Goal: Find contact information: Find contact information

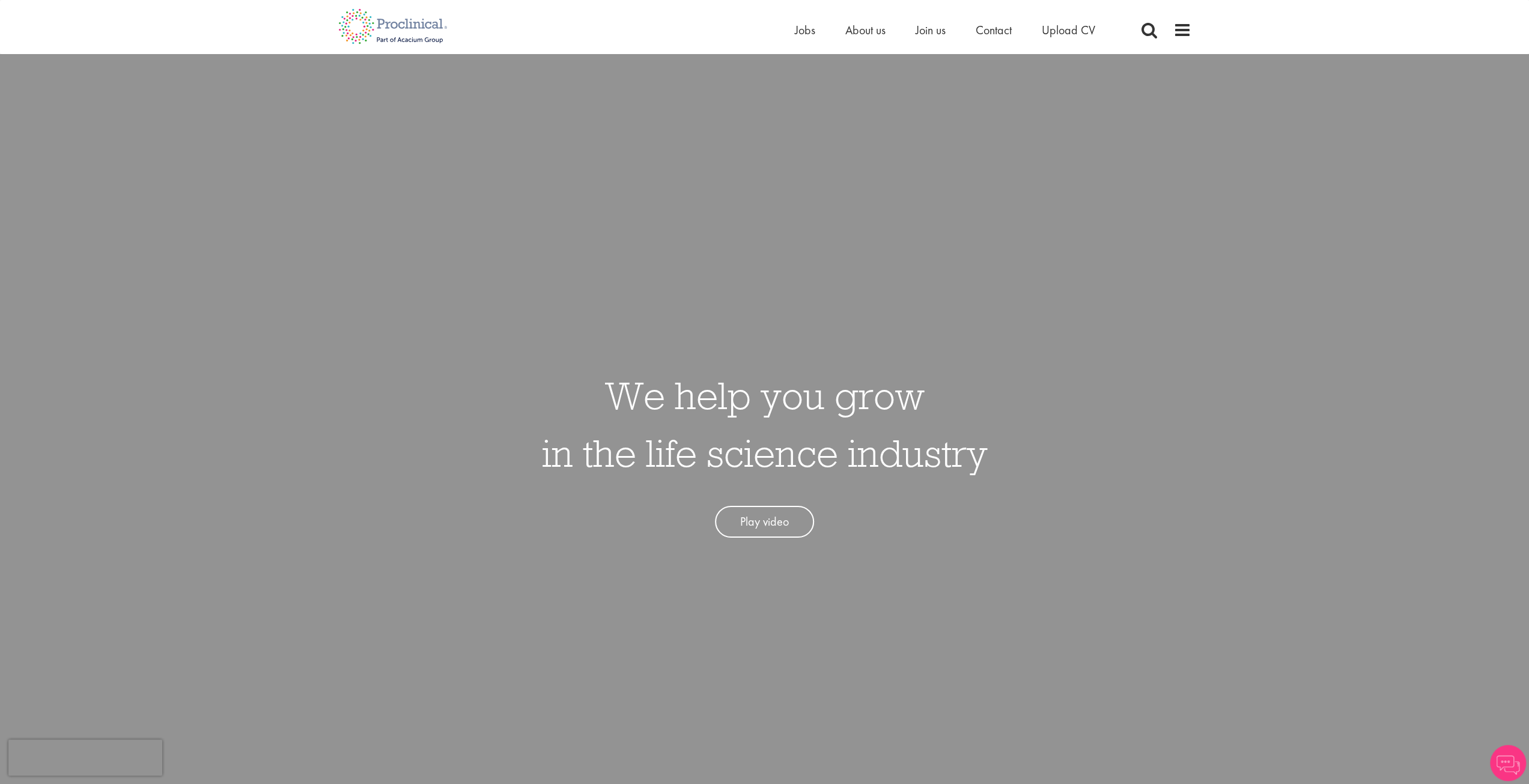
click at [989, 21] on li "Contact" at bounding box center [993, 30] width 36 height 18
click at [986, 31] on span "Contact" at bounding box center [993, 30] width 36 height 16
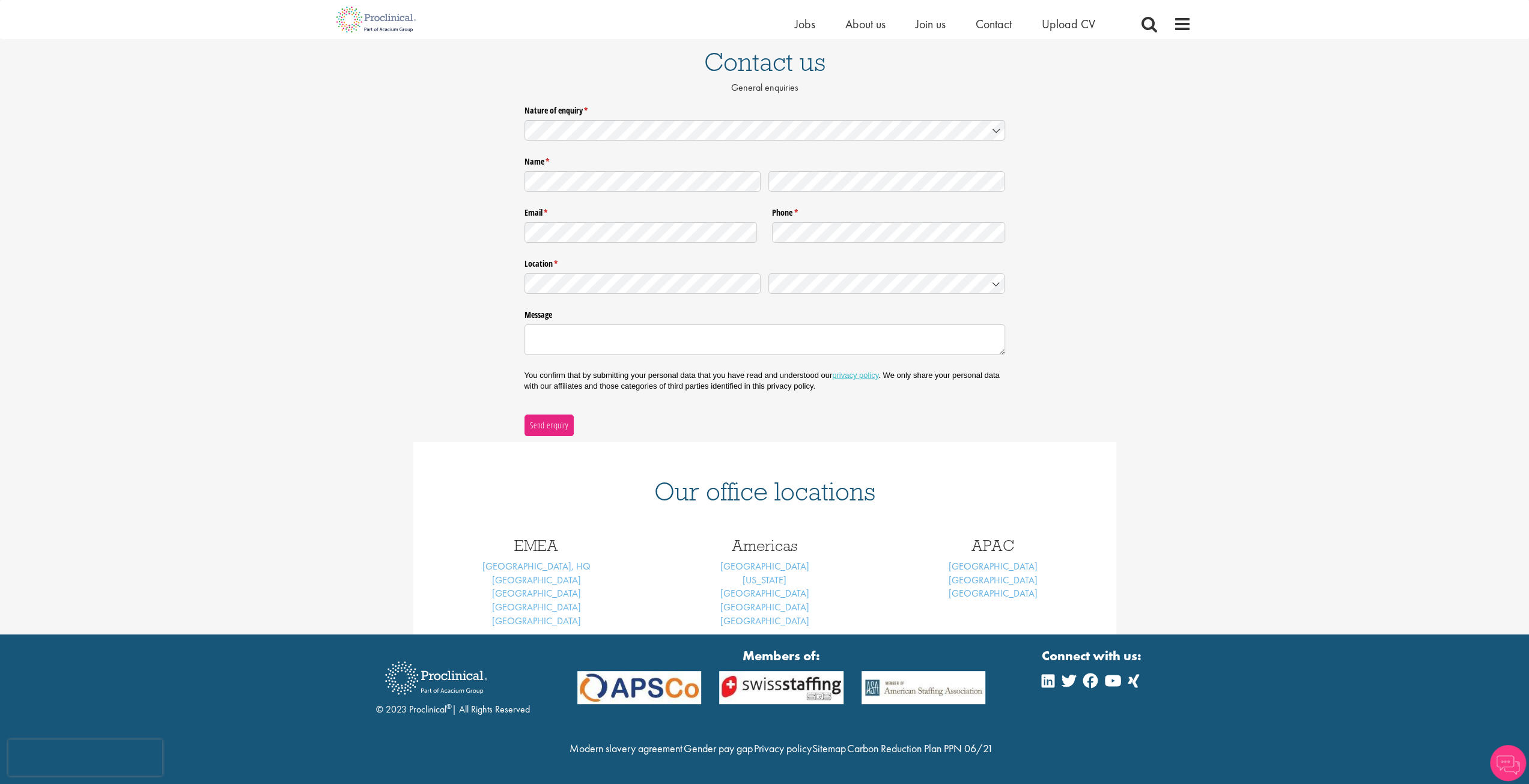
scroll to position [118, 0]
click at [539, 573] on link "Basel" at bounding box center [536, 579] width 88 height 13
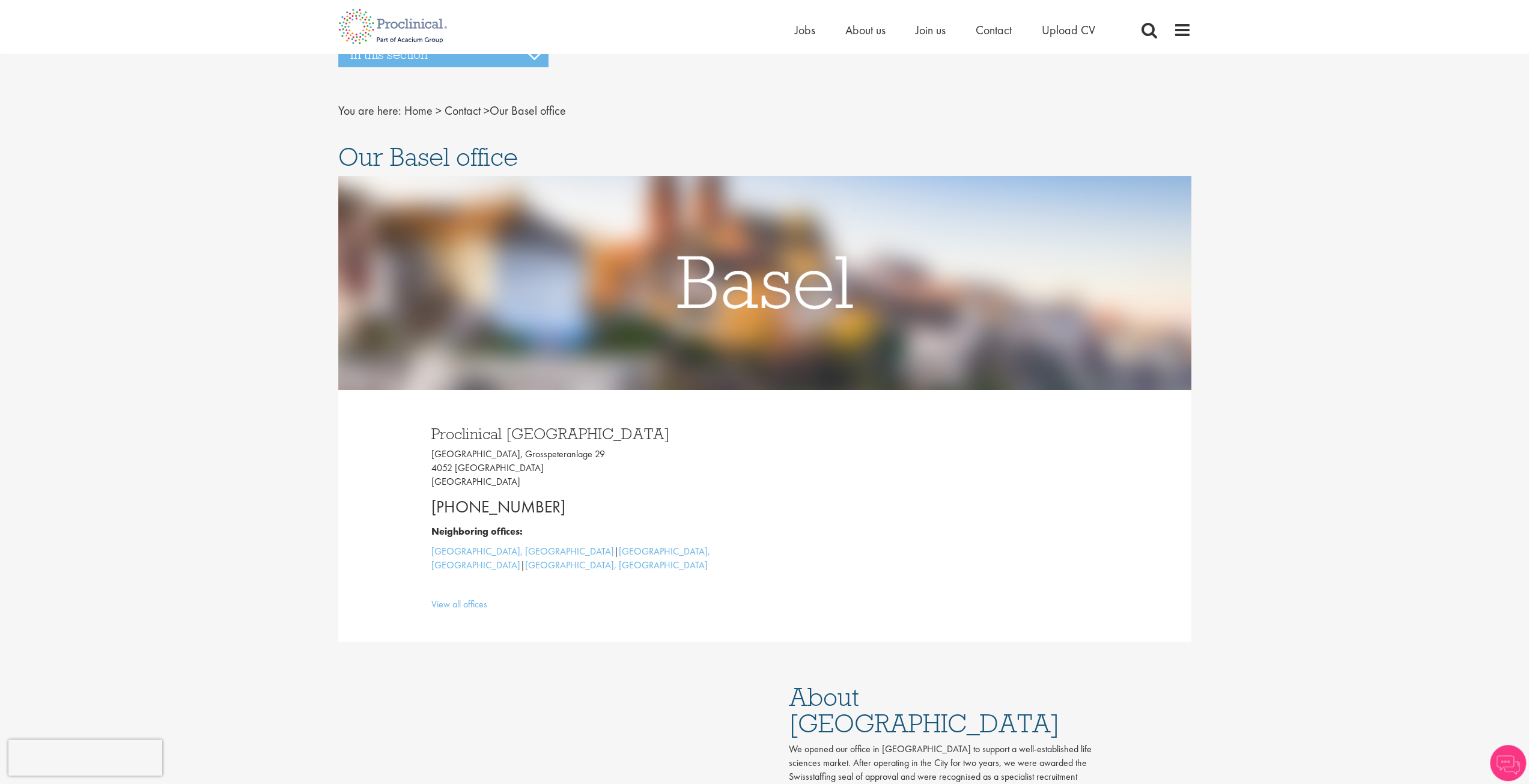
click at [513, 451] on p "Grosspeter Tower, Grosspeteranlage 29 4052 Basel Switzerland" at bounding box center [594, 467] width 325 height 42
copy p "Grosspeteranlage"
copy p "Grosspeter Tower, Grosspeteranlage"
drag, startPoint x: 429, startPoint y: 452, endPoint x: 567, endPoint y: 460, distance: 138.2
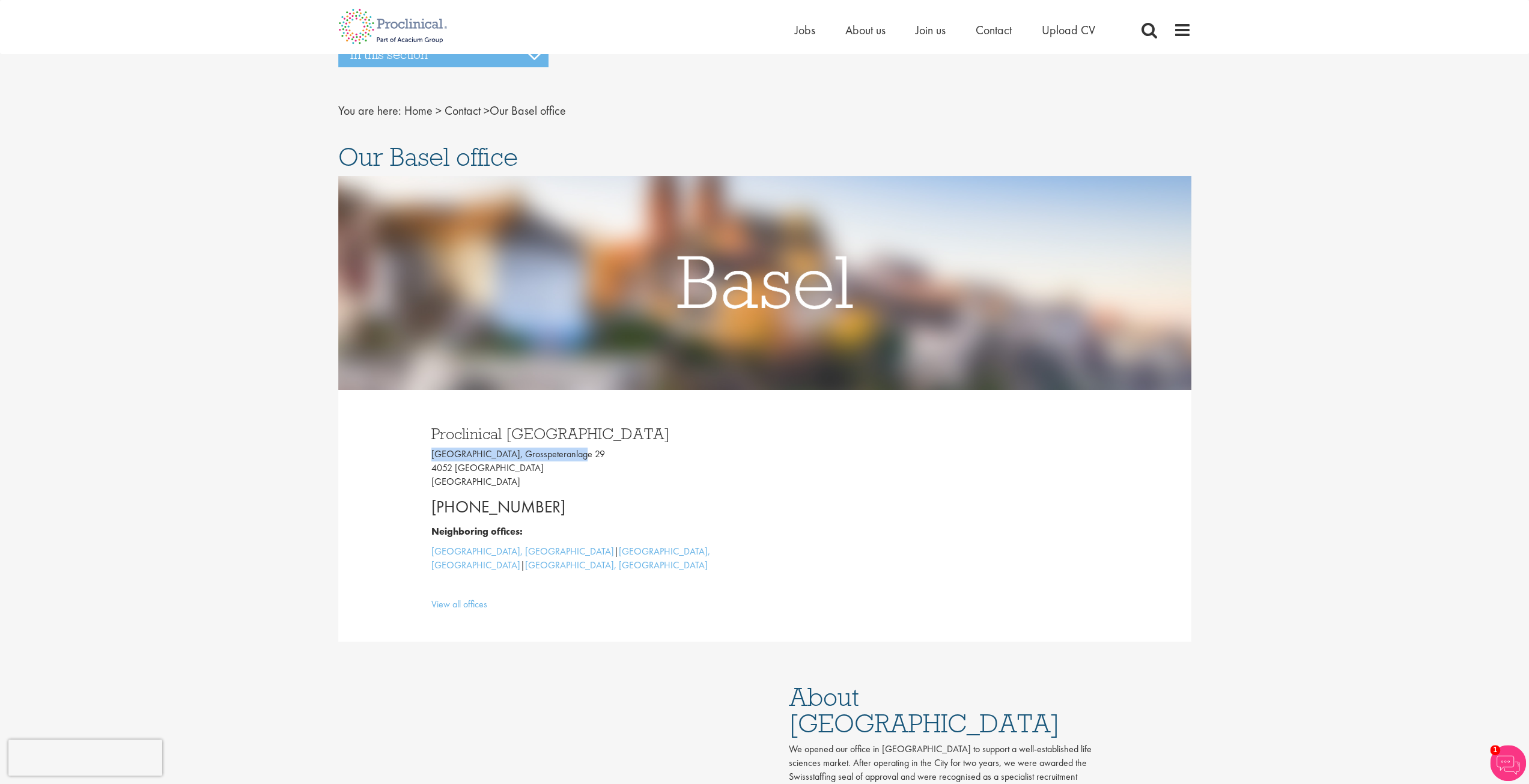
click at [567, 460] on div "Proclinical Switzerland Grosspeter Tower, Grosspeteranlage 29 4052 Basel Switze…" at bounding box center [593, 516] width 342 height 204
